Goal: Task Accomplishment & Management: Manage account settings

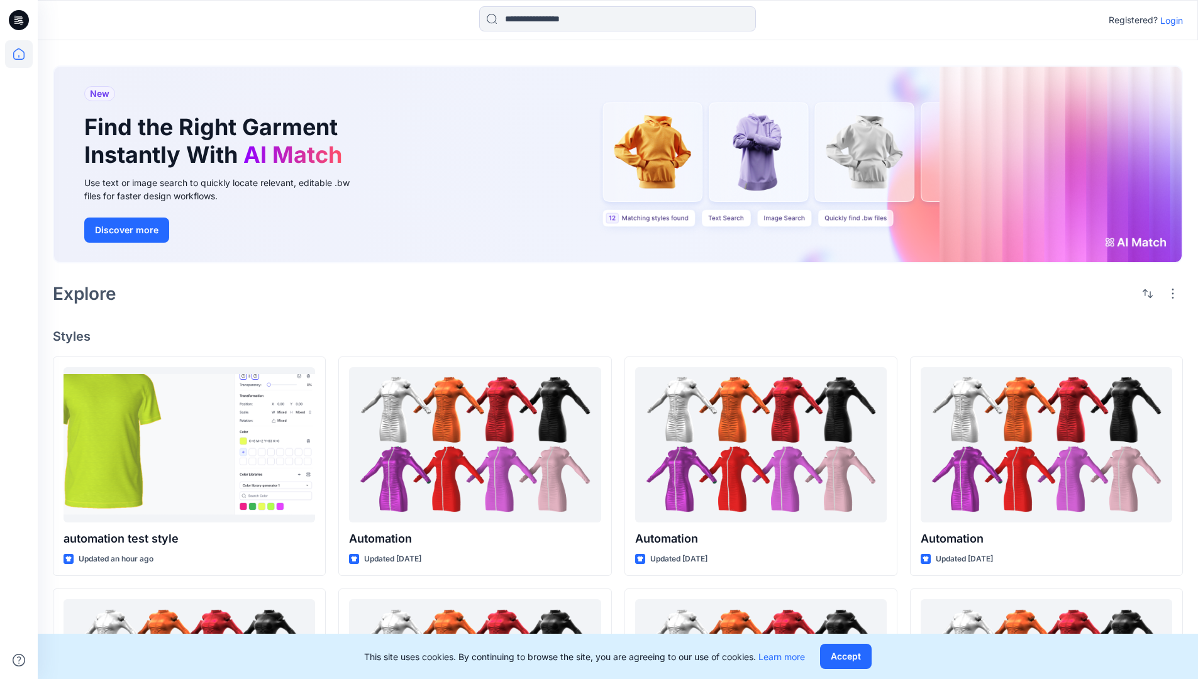
click at [1169, 20] on p "Login" at bounding box center [1172, 20] width 23 height 13
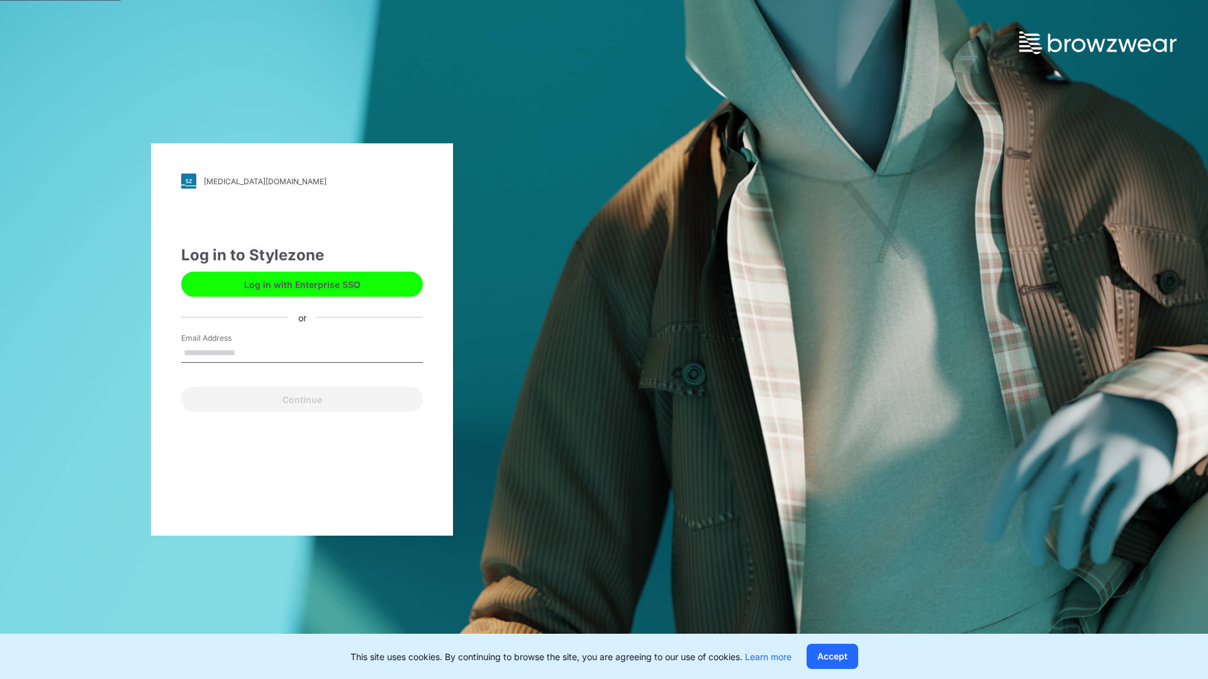
click at [248, 352] on input "Email Address" at bounding box center [302, 353] width 242 height 19
type input "**********"
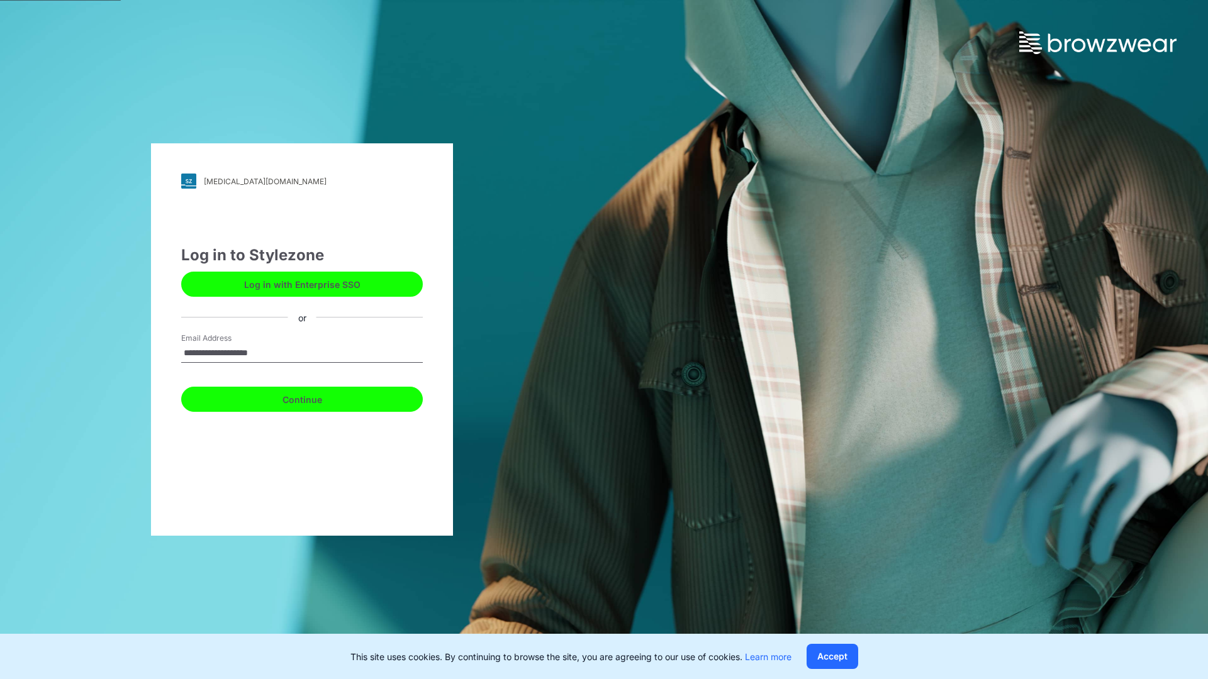
click at [316, 398] on button "Continue" at bounding box center [302, 399] width 242 height 25
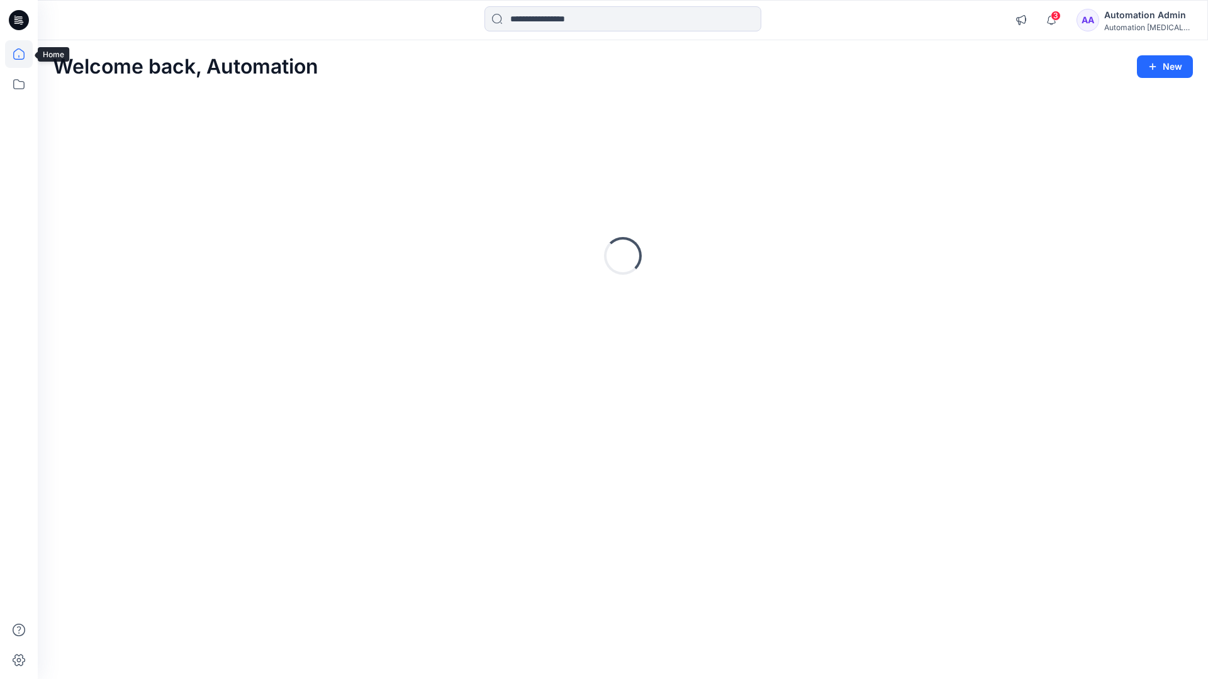
click at [24, 54] on icon at bounding box center [18, 53] width 11 height 11
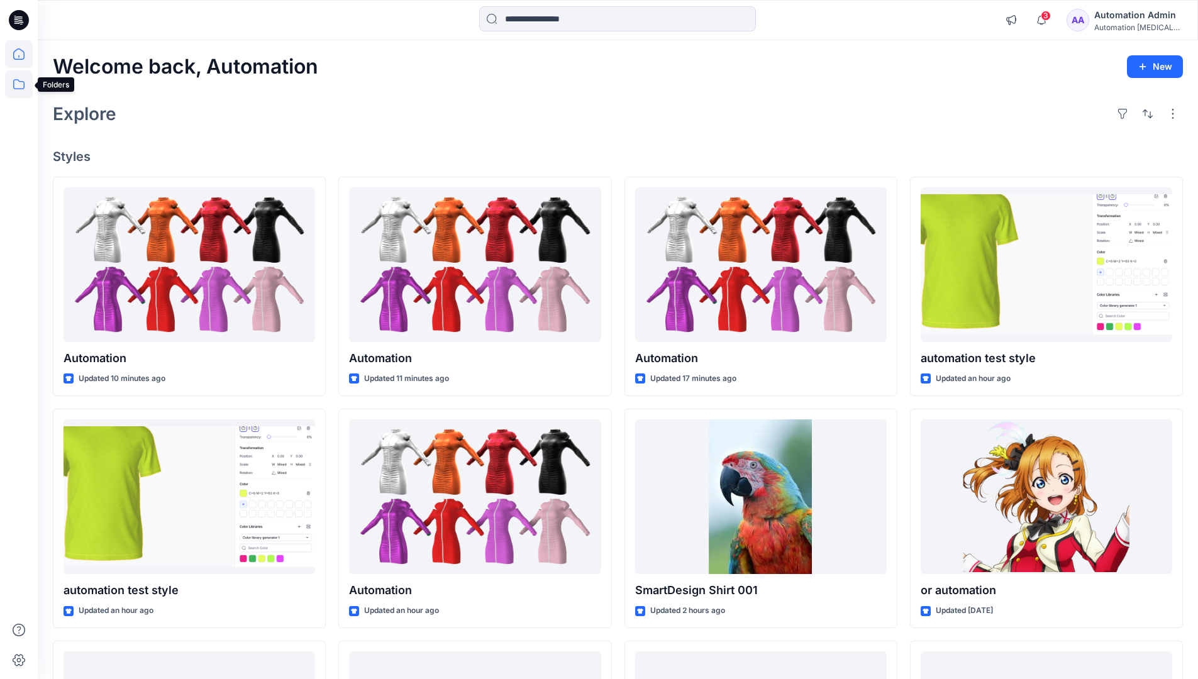
click at [18, 81] on icon at bounding box center [19, 84] width 28 height 28
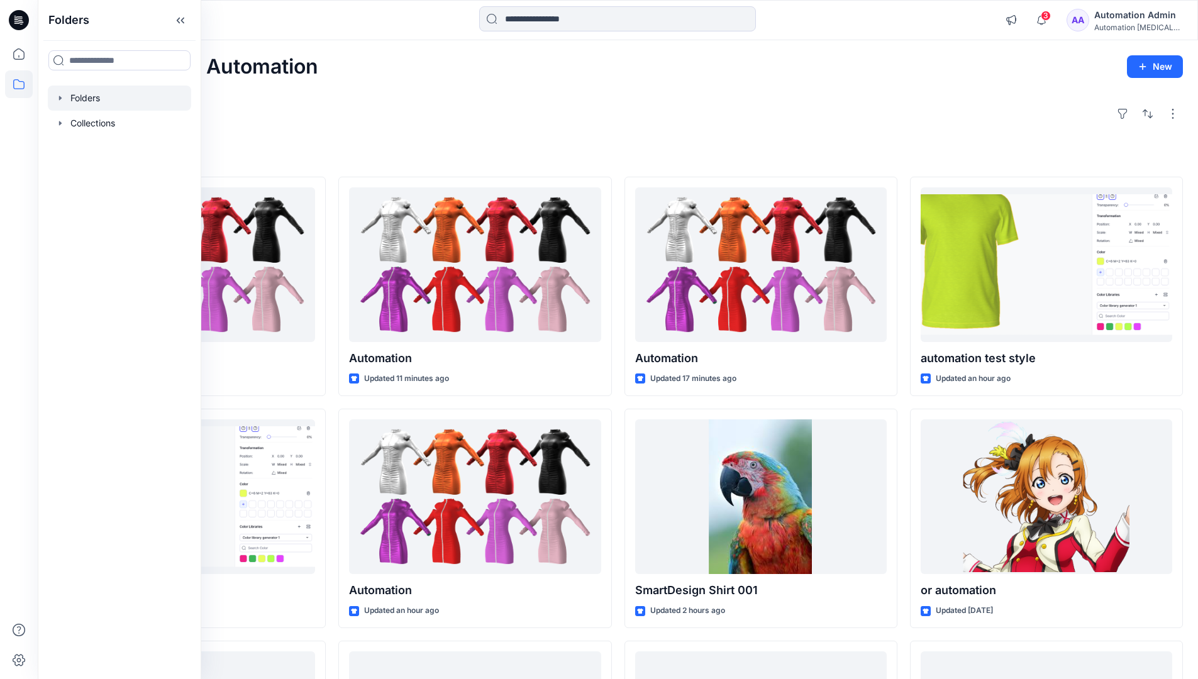
click at [103, 100] on div at bounding box center [119, 98] width 143 height 25
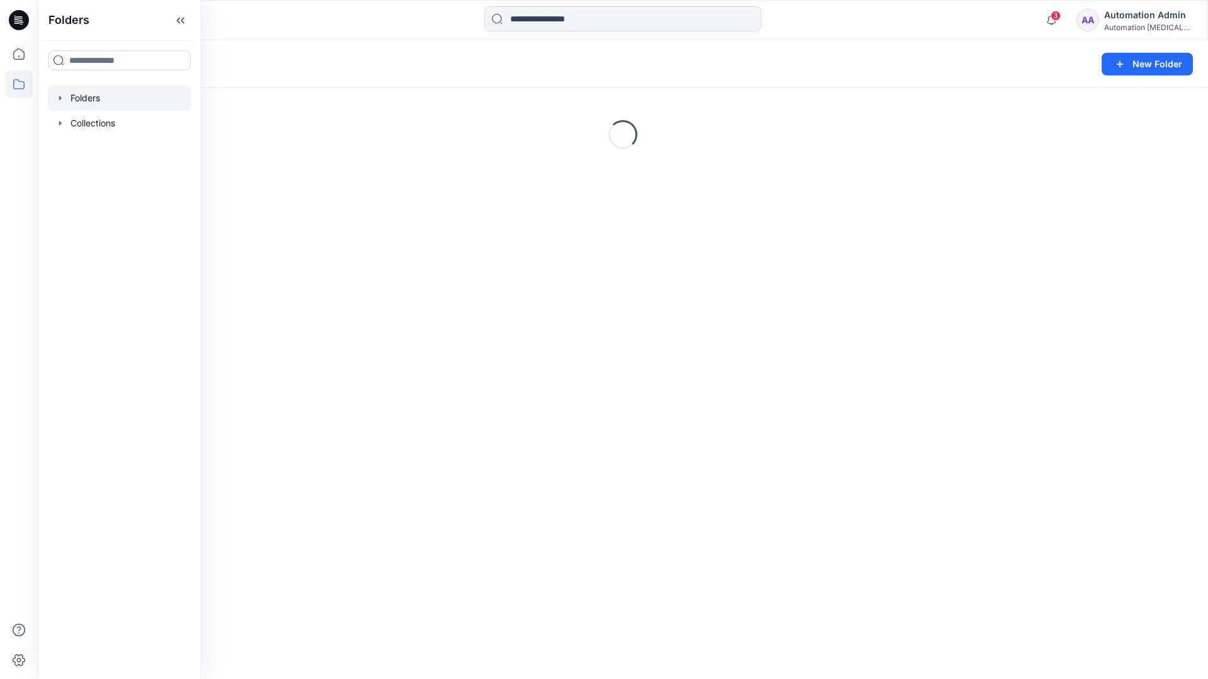
click at [1052, 44] on div "Folders New Folder" at bounding box center [623, 64] width 1170 height 48
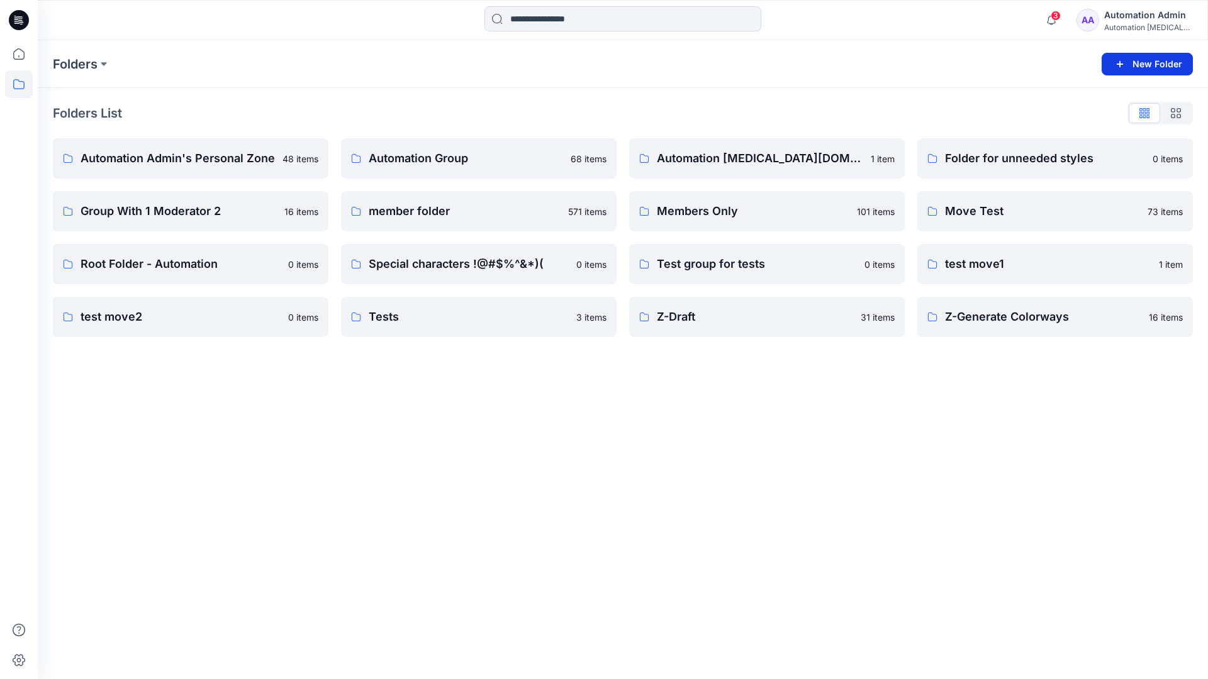
click at [1132, 64] on button "New Folder" at bounding box center [1146, 64] width 91 height 23
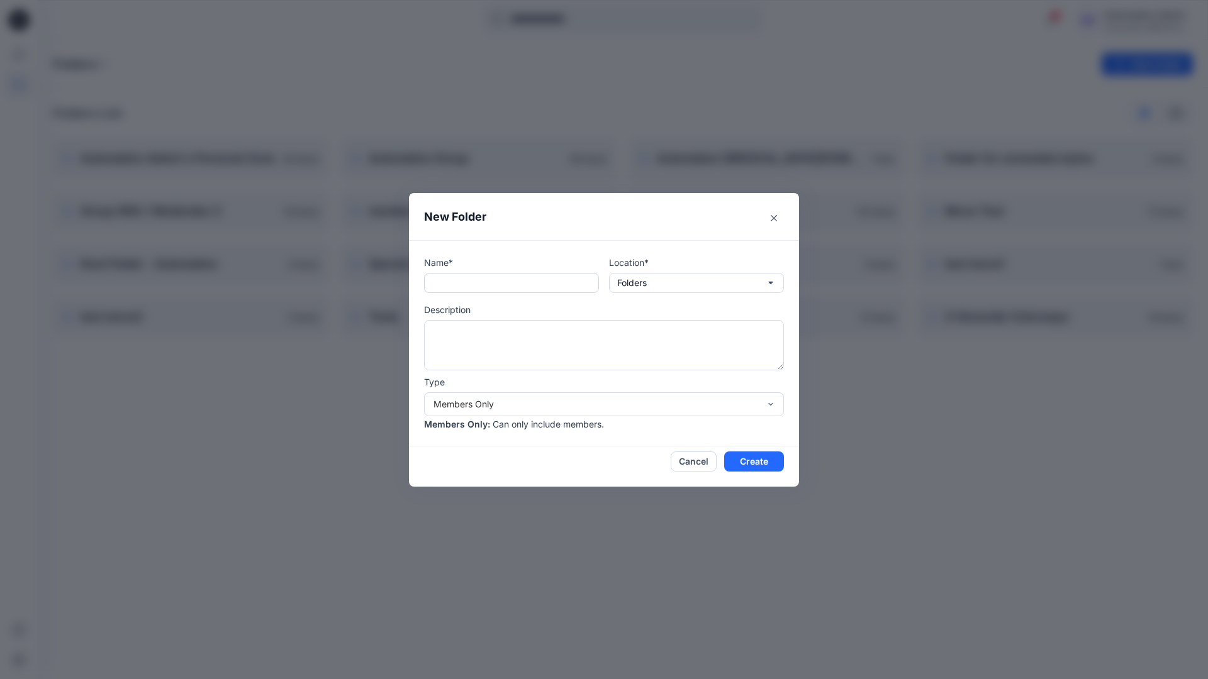
click at [493, 289] on input "text" at bounding box center [511, 283] width 175 height 20
type input "**********"
click at [743, 459] on button "Create" at bounding box center [754, 462] width 60 height 20
click at [21, 14] on icon at bounding box center [19, 20] width 20 height 20
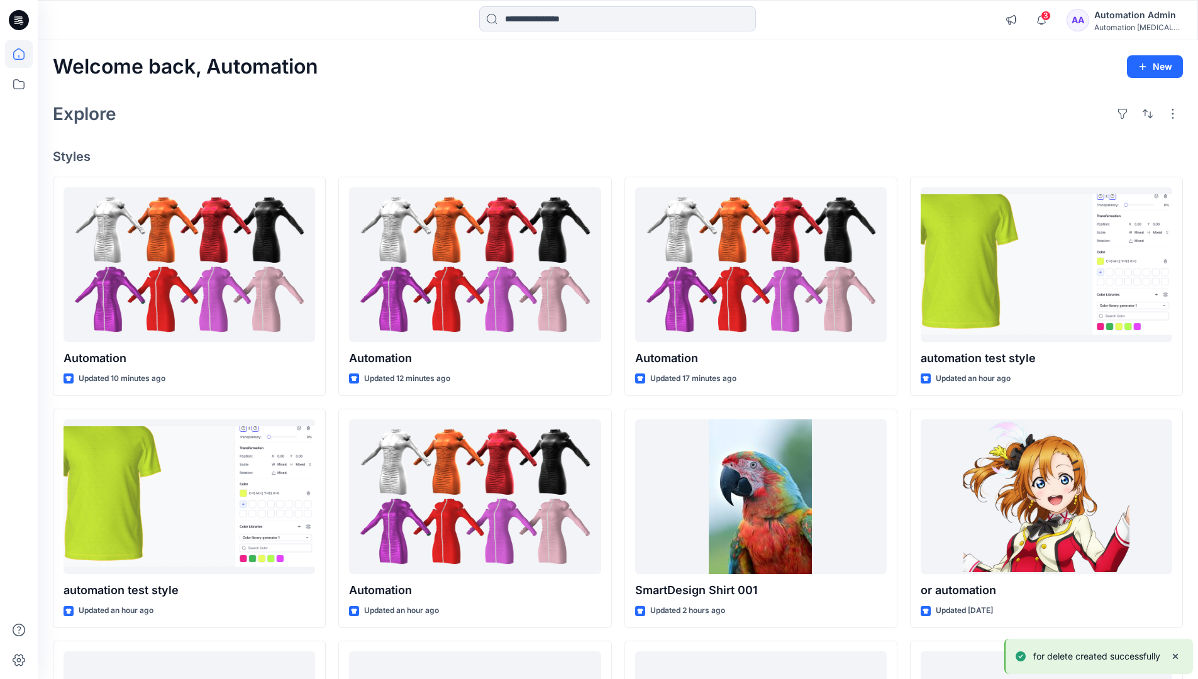
click at [1135, 13] on div "Automation Admin" at bounding box center [1138, 15] width 88 height 15
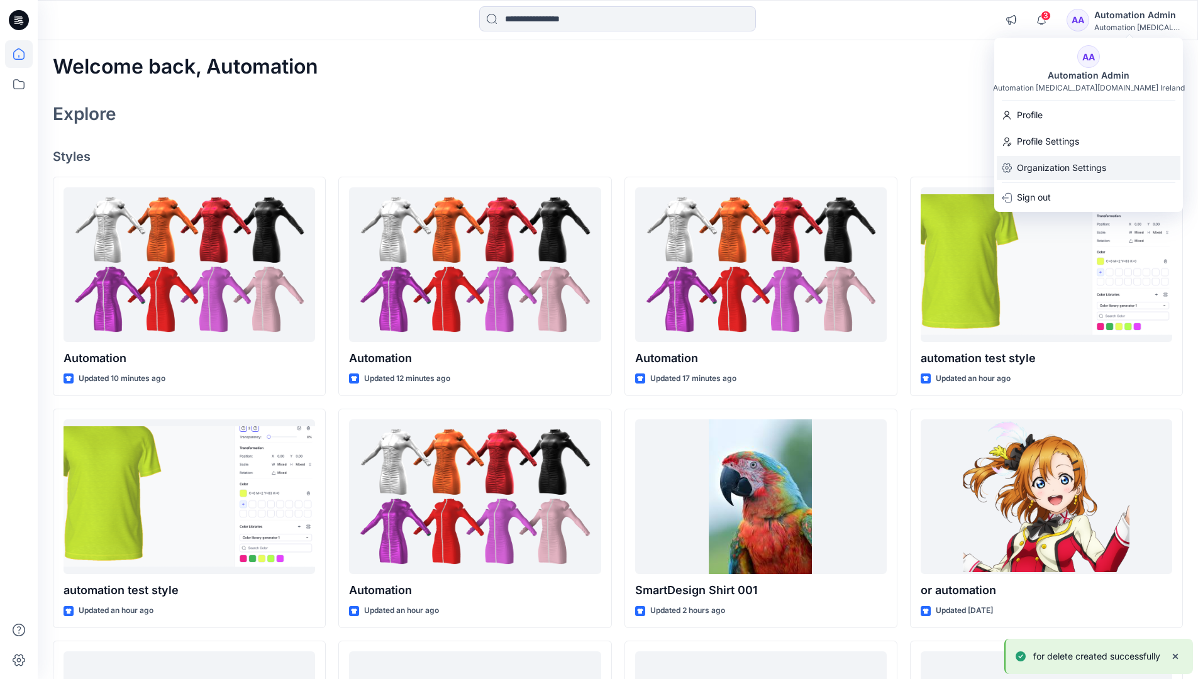
click at [1091, 165] on p "Organization Settings" at bounding box center [1061, 168] width 89 height 24
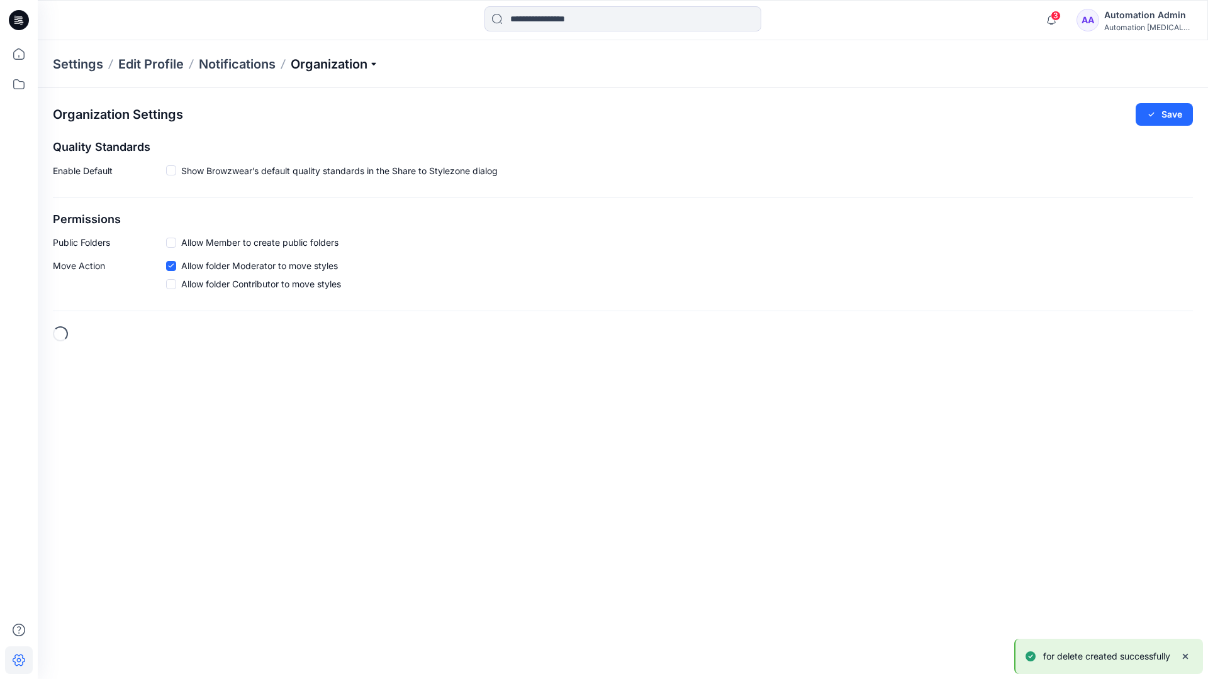
click at [359, 64] on p "Organization" at bounding box center [335, 64] width 88 height 18
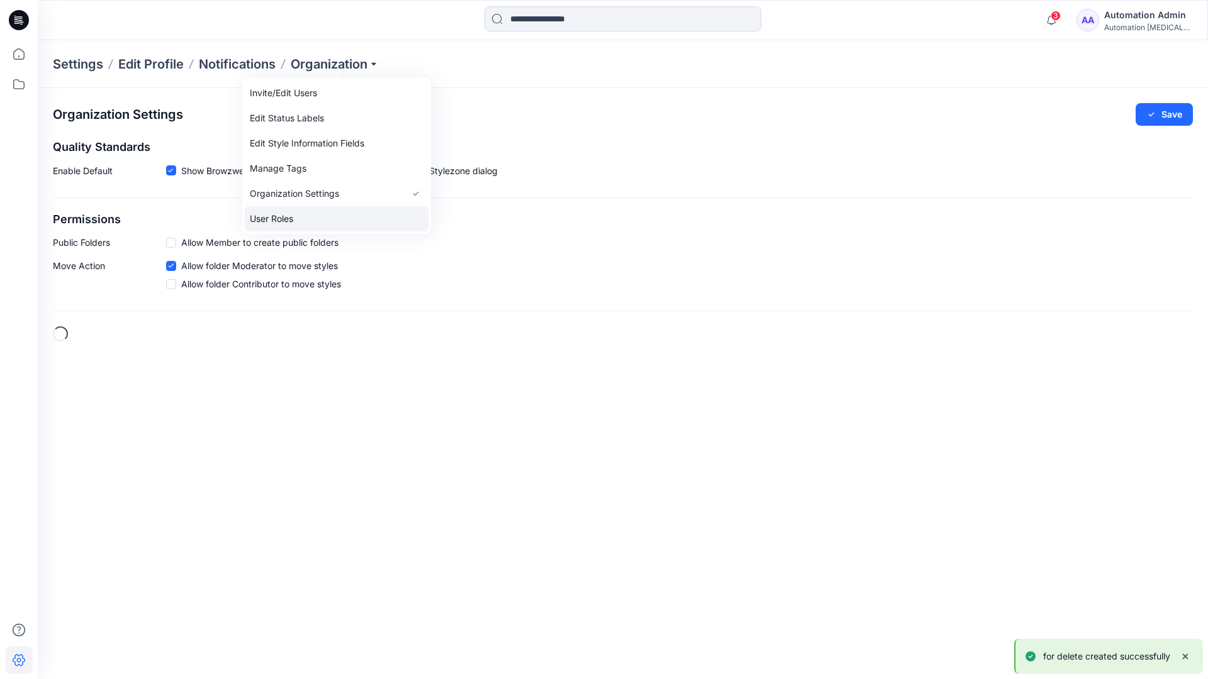
click at [323, 216] on link "User Roles" at bounding box center [337, 218] width 184 height 25
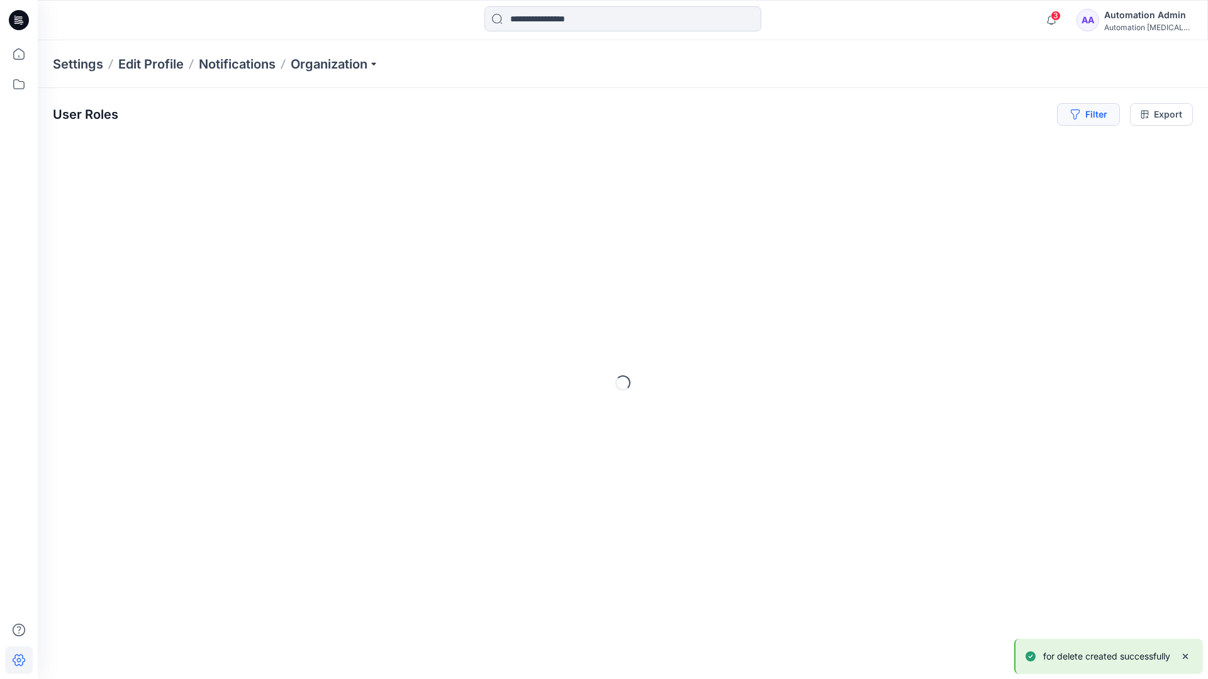
click at [1072, 116] on icon "button" at bounding box center [1074, 114] width 9 height 10
click at [873, 147] on div at bounding box center [897, 148] width 130 height 16
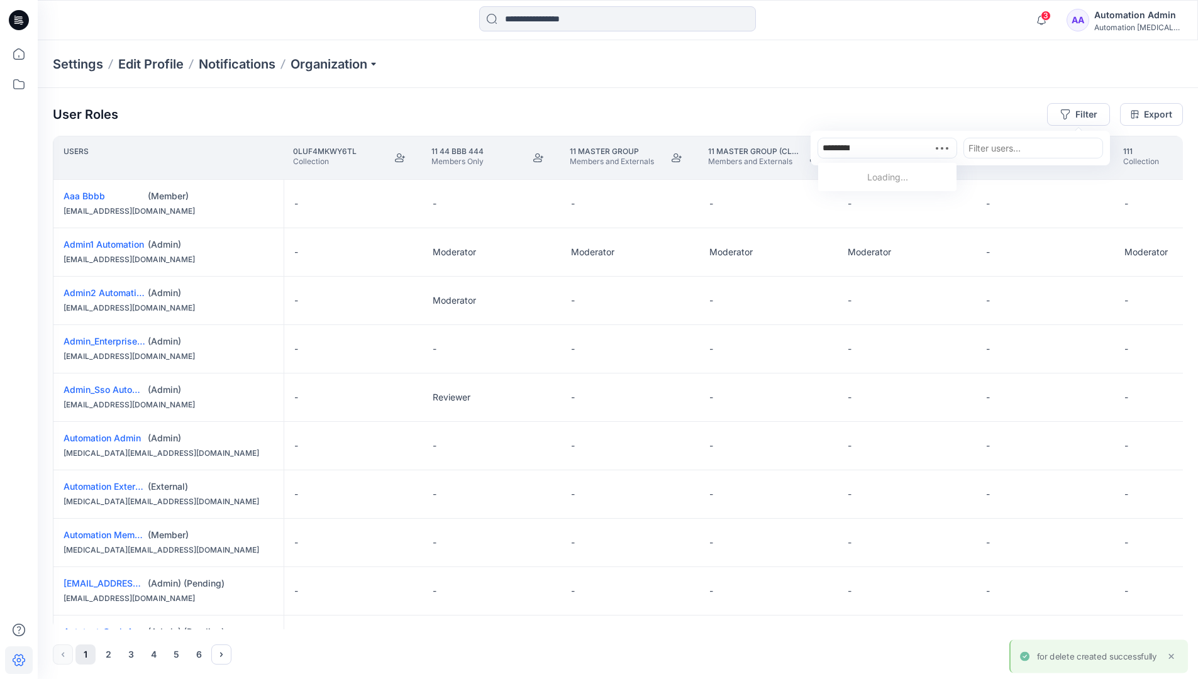
type input "**********"
click at [854, 175] on p "for delete" at bounding box center [850, 178] width 40 height 13
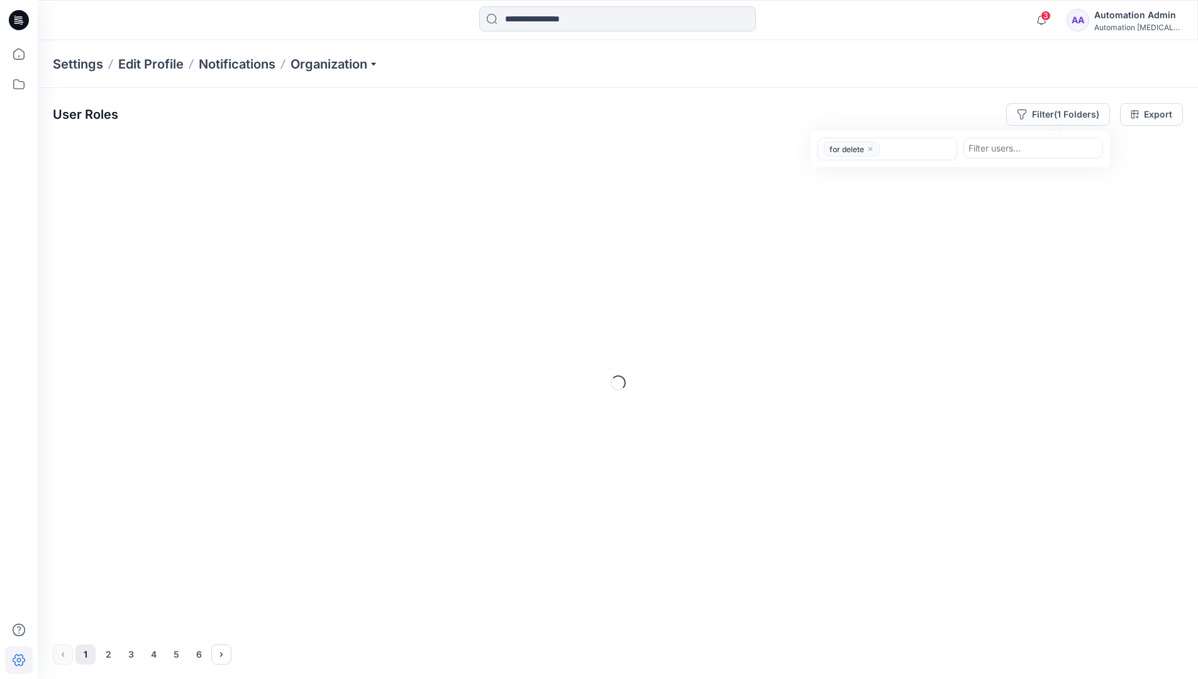
click at [927, 108] on div "User Roles Filter (1 Folders) option for delete, selected. for delete Filter us…" at bounding box center [618, 114] width 1130 height 23
click at [24, 88] on icon at bounding box center [19, 84] width 28 height 28
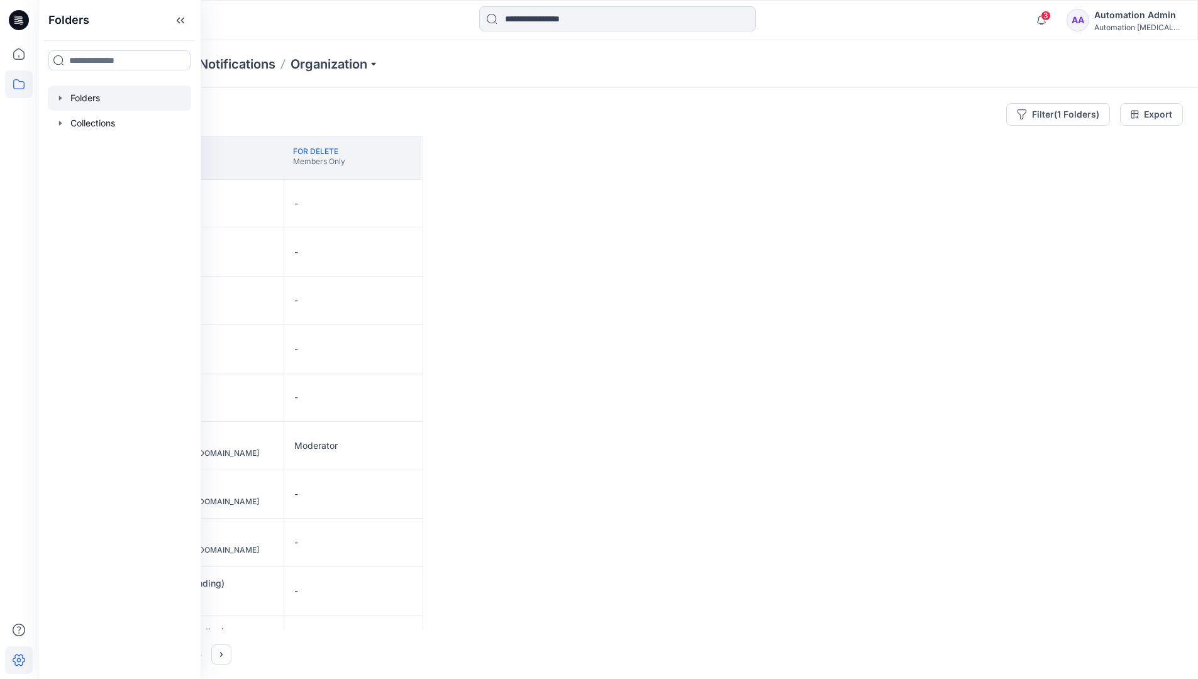
click at [94, 100] on div at bounding box center [119, 98] width 143 height 25
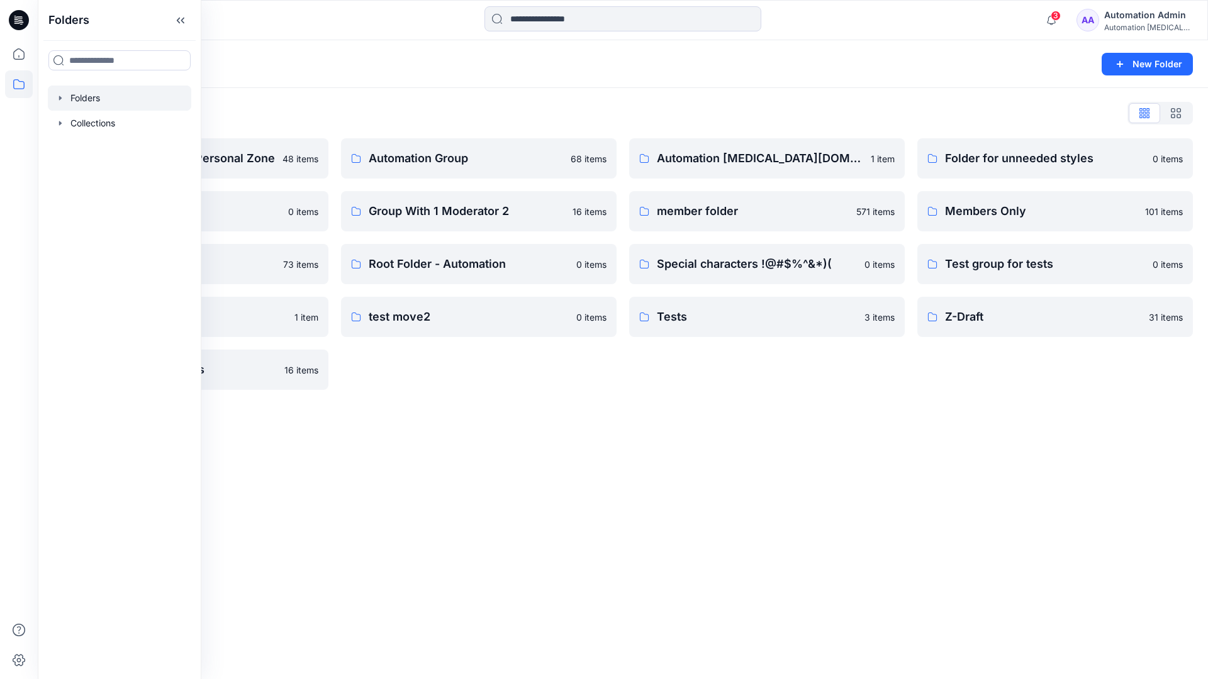
click at [771, 386] on div "Automation [MEDICAL_DATA][DOMAIN_NAME] 1 item member folder 571 items Special c…" at bounding box center [767, 264] width 276 height 252
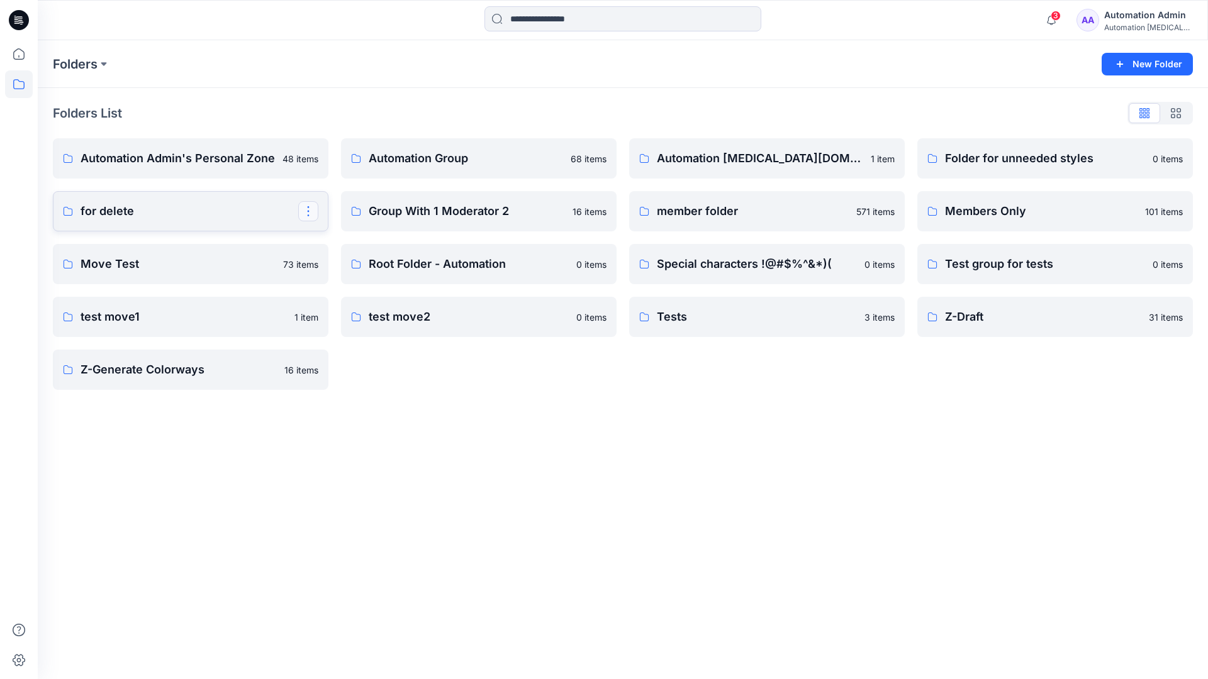
click at [308, 207] on button "button" at bounding box center [308, 211] width 20 height 20
click at [367, 310] on p "[PERSON_NAME]" at bounding box center [359, 315] width 72 height 13
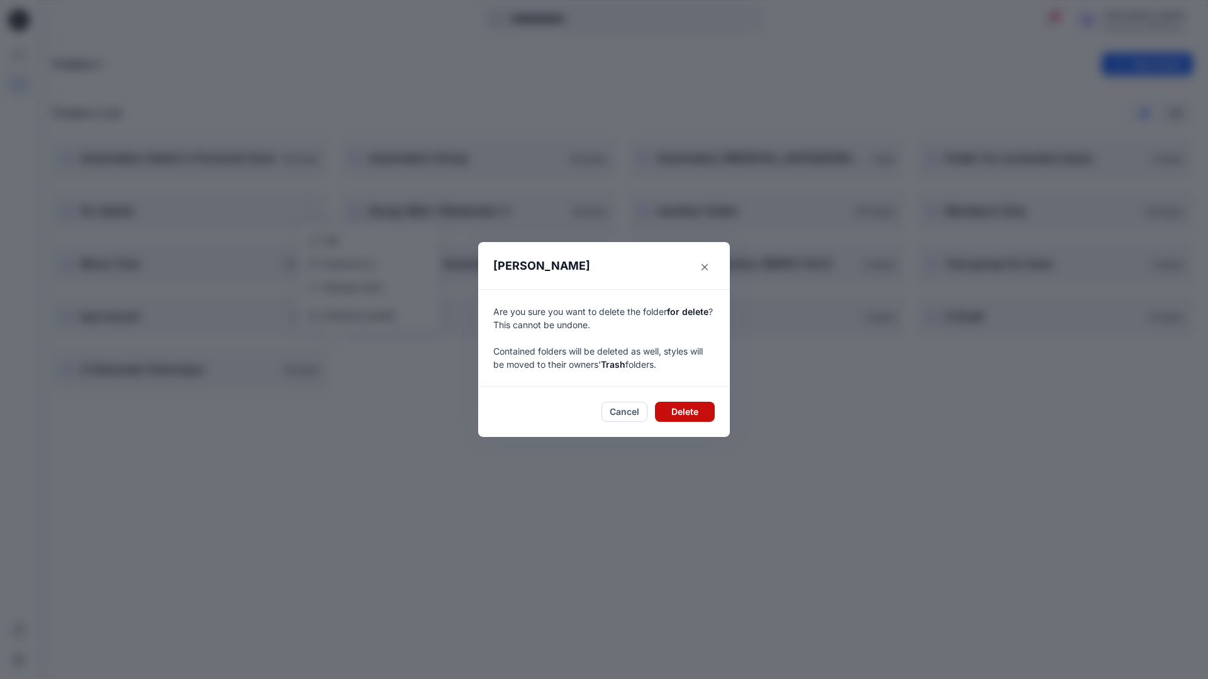
click at [701, 411] on button "Delete" at bounding box center [685, 412] width 60 height 20
click at [1120, 19] on div "Automation Admin" at bounding box center [1148, 15] width 88 height 15
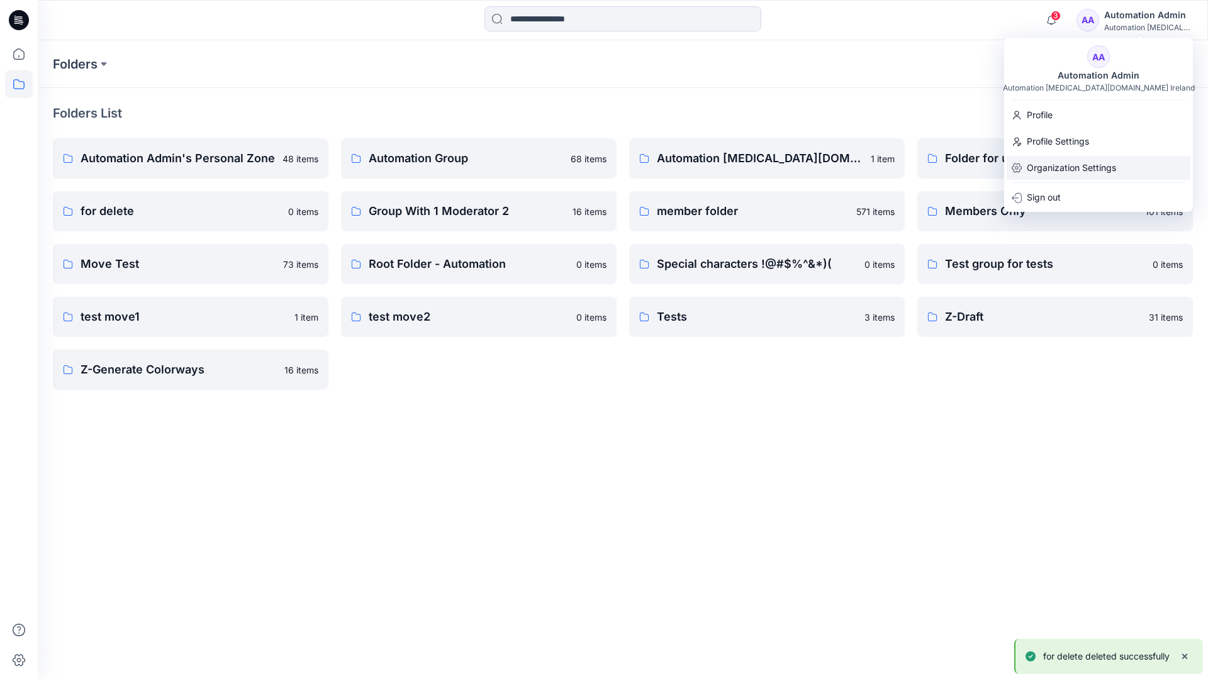
click at [1091, 166] on p "Organization Settings" at bounding box center [1071, 168] width 89 height 24
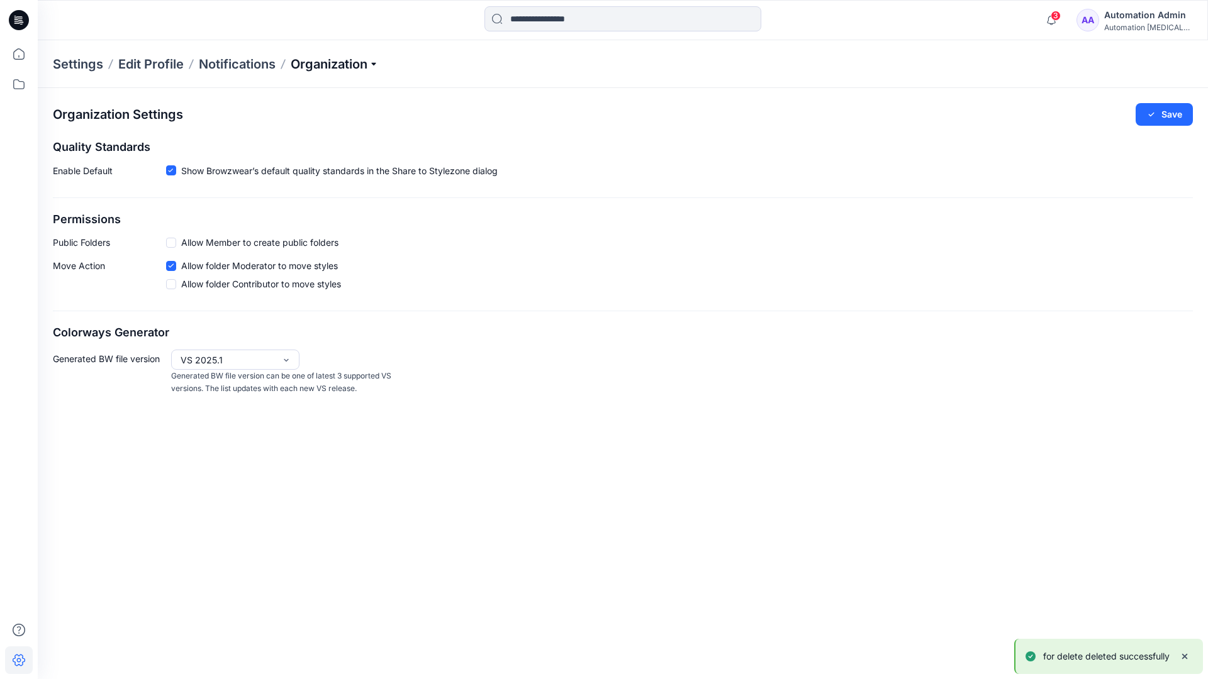
click at [368, 62] on p "Organization" at bounding box center [335, 64] width 88 height 18
click at [328, 220] on link "User Roles" at bounding box center [337, 218] width 184 height 25
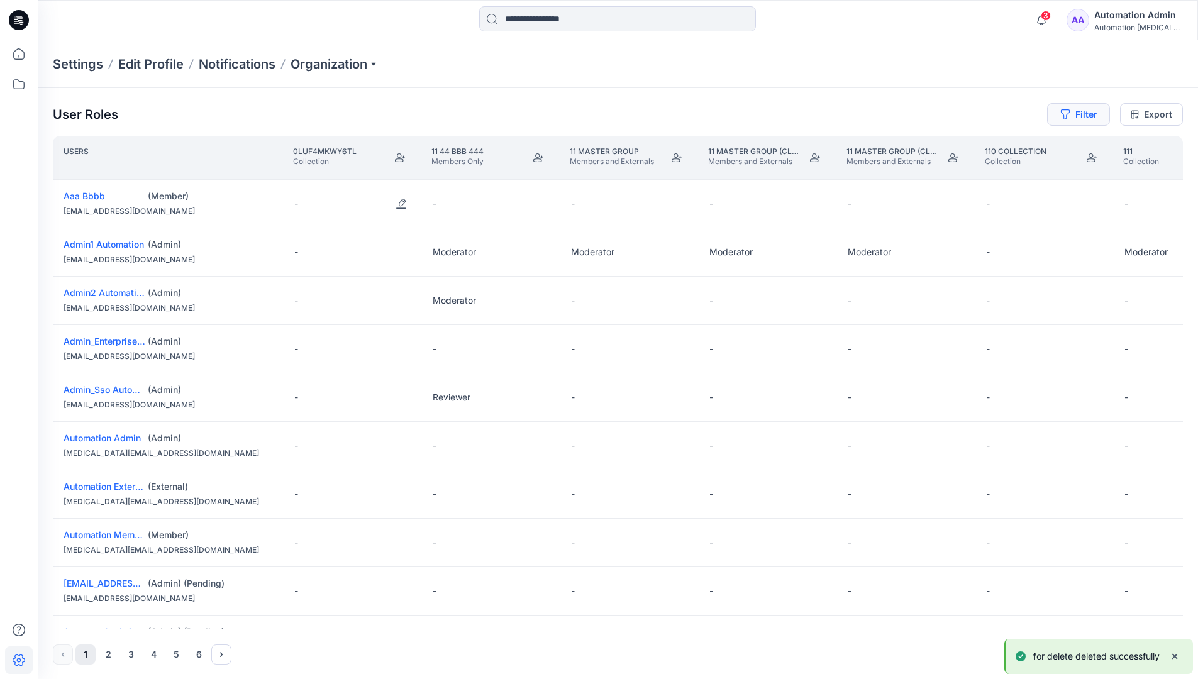
click at [1074, 118] on button "Filter" at bounding box center [1078, 114] width 63 height 23
click at [867, 143] on div at bounding box center [888, 148] width 130 height 16
click at [877, 172] on div "No Results" at bounding box center [853, 176] width 70 height 23
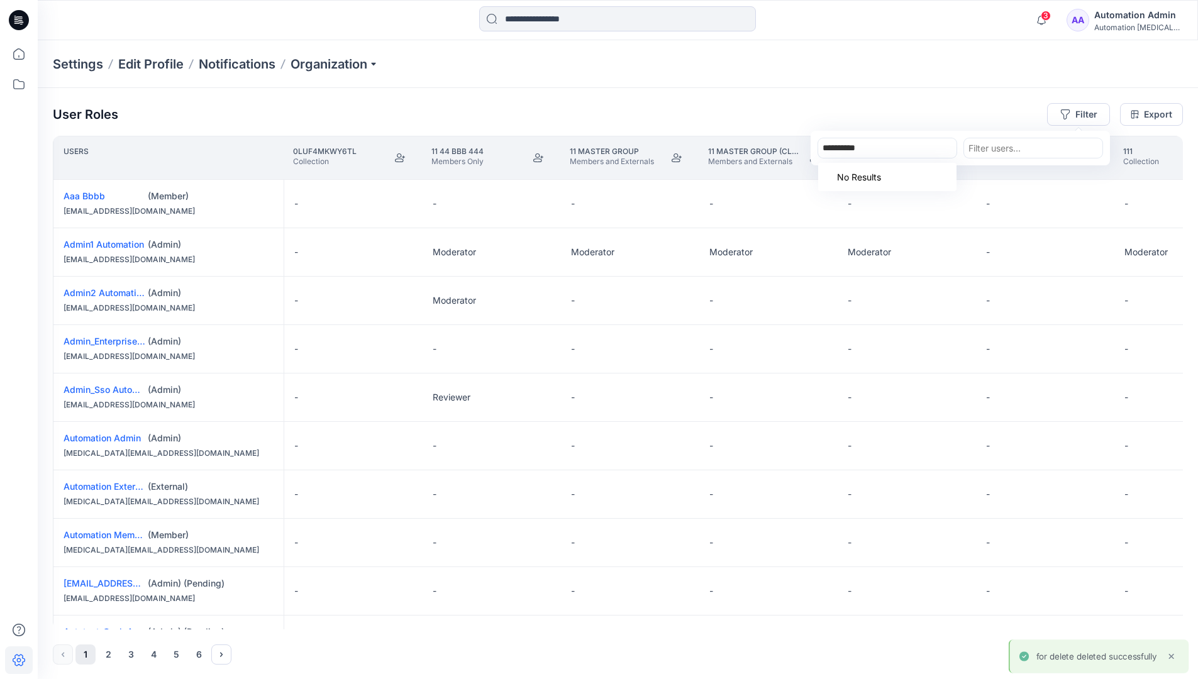
type input "**********"
click at [986, 82] on div "Settings Edit Profile Notifications Organization" at bounding box center [618, 64] width 1161 height 48
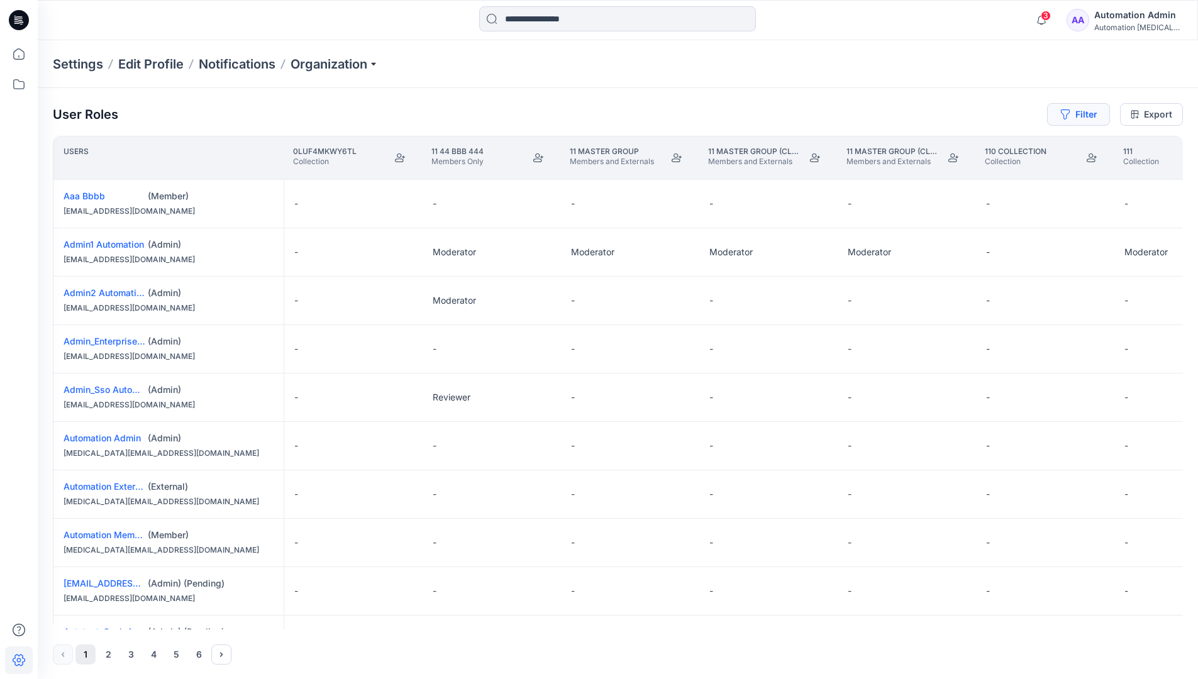
click at [1091, 112] on button "Filter" at bounding box center [1078, 114] width 63 height 23
click at [903, 144] on div at bounding box center [888, 148] width 130 height 16
type input "***"
click at [909, 172] on div "Loading..." at bounding box center [887, 177] width 138 height 28
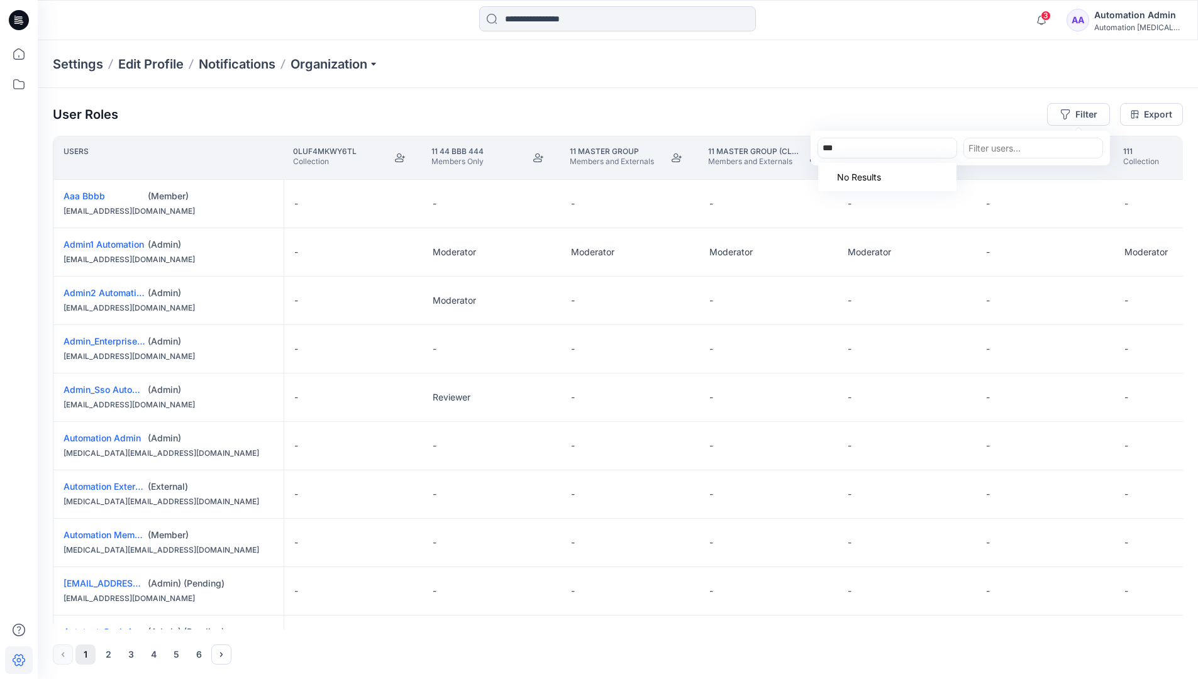
click at [910, 148] on div "***" at bounding box center [888, 148] width 130 height 16
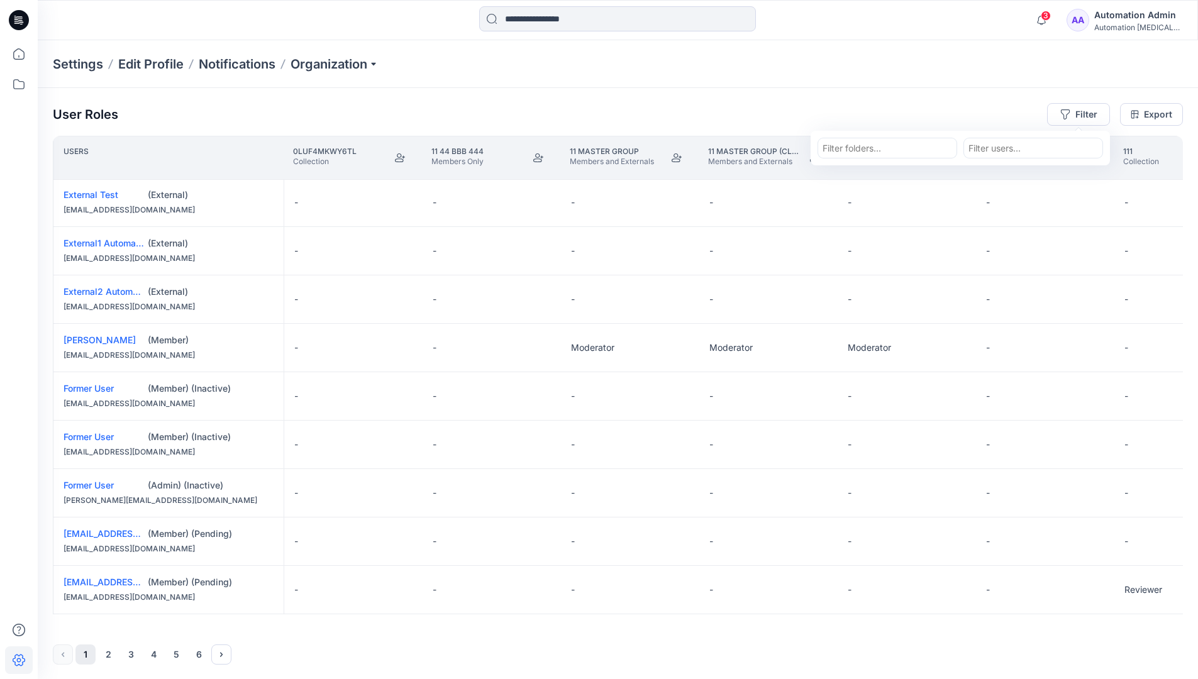
click at [1164, 9] on div "Automation Admin" at bounding box center [1138, 15] width 88 height 15
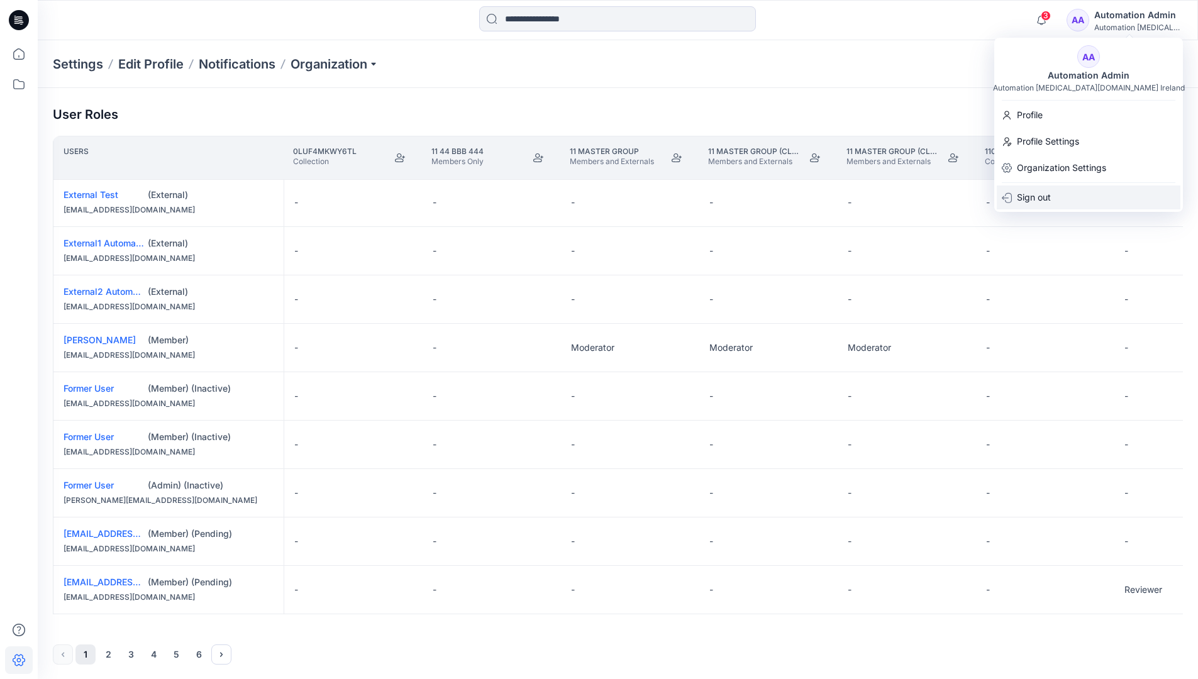
click at [1066, 198] on div "Sign out" at bounding box center [1089, 198] width 184 height 24
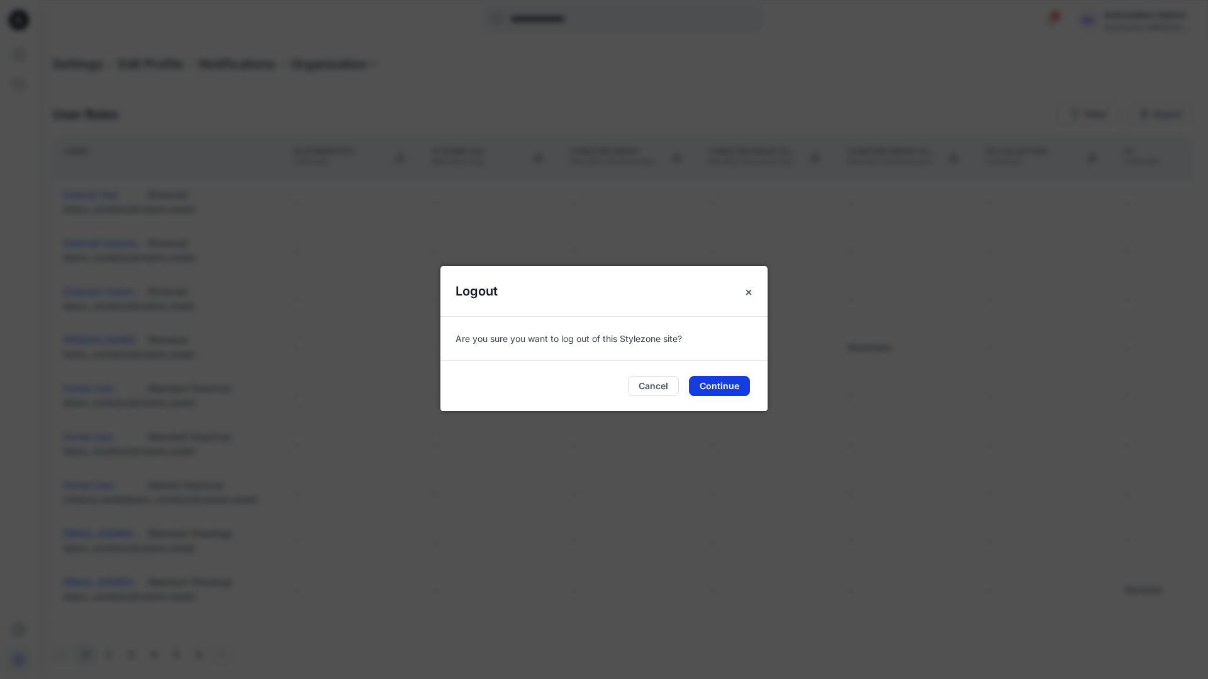
click at [741, 379] on button "Continue" at bounding box center [719, 386] width 61 height 20
